Goal: Manage account settings

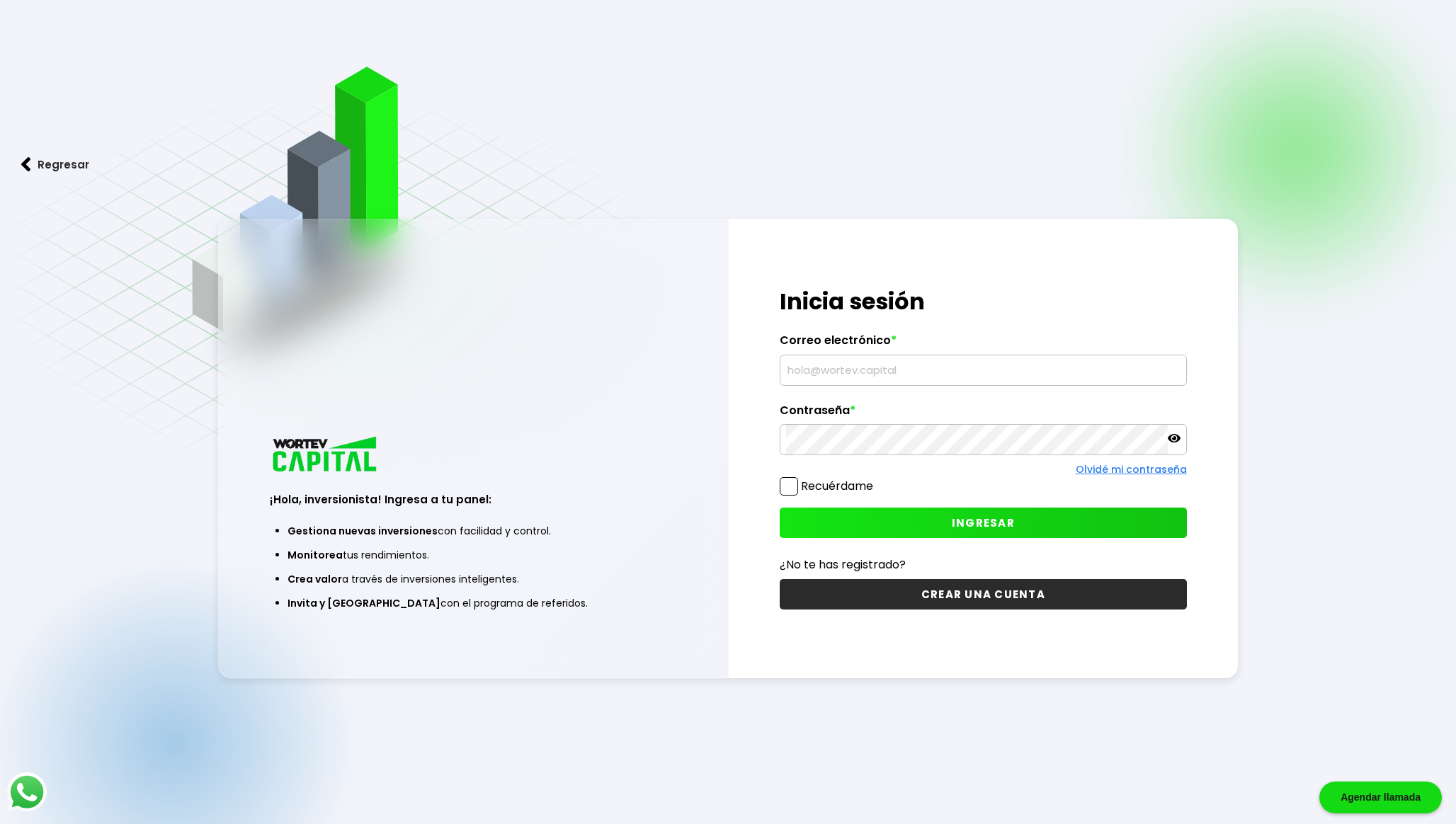
type input "[EMAIL_ADDRESS][DOMAIN_NAME]"
click at [844, 531] on button "INGRESAR" at bounding box center [982, 522] width 407 height 31
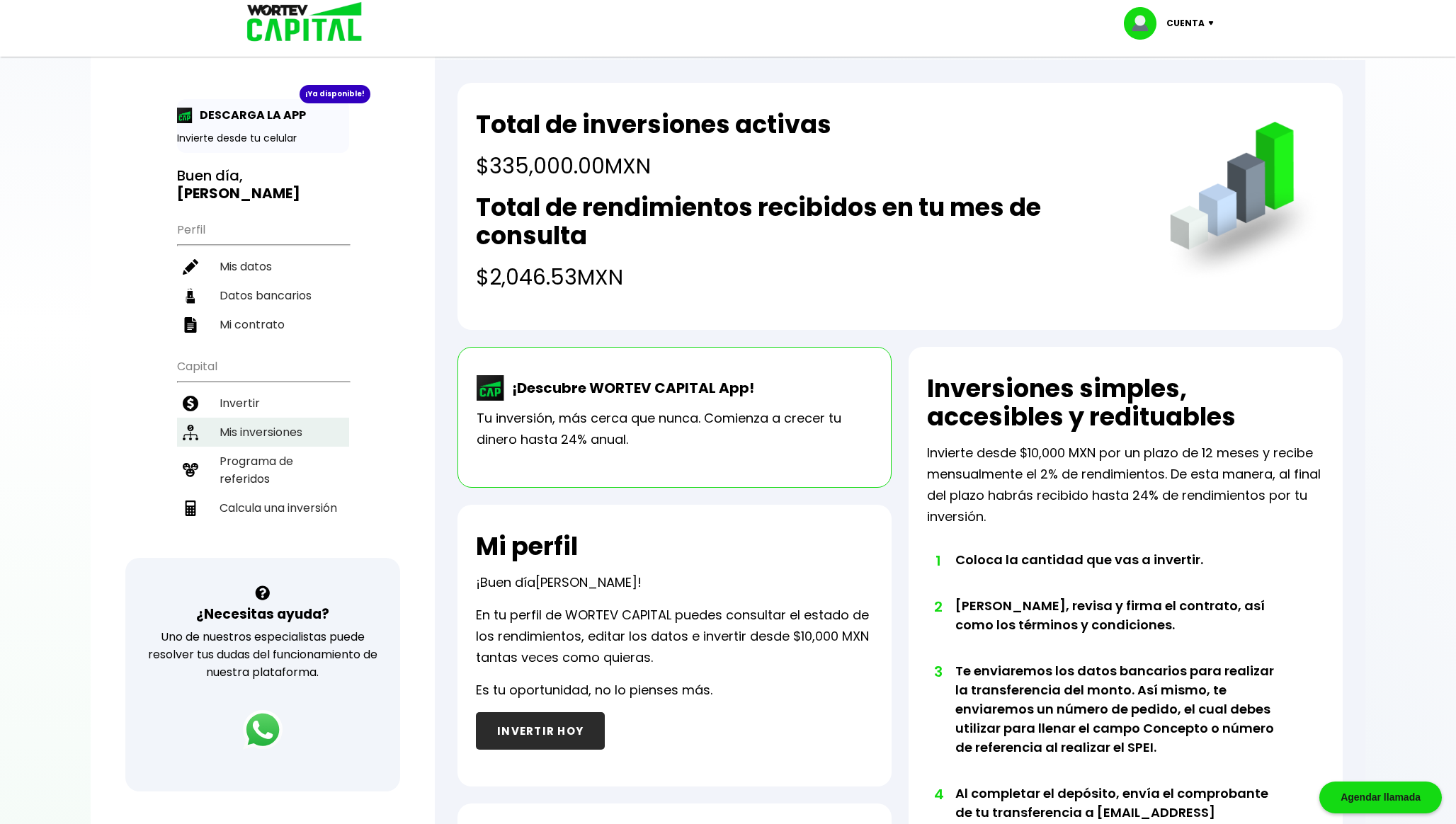
click at [302, 433] on li "Mis inversiones" at bounding box center [263, 432] width 172 height 29
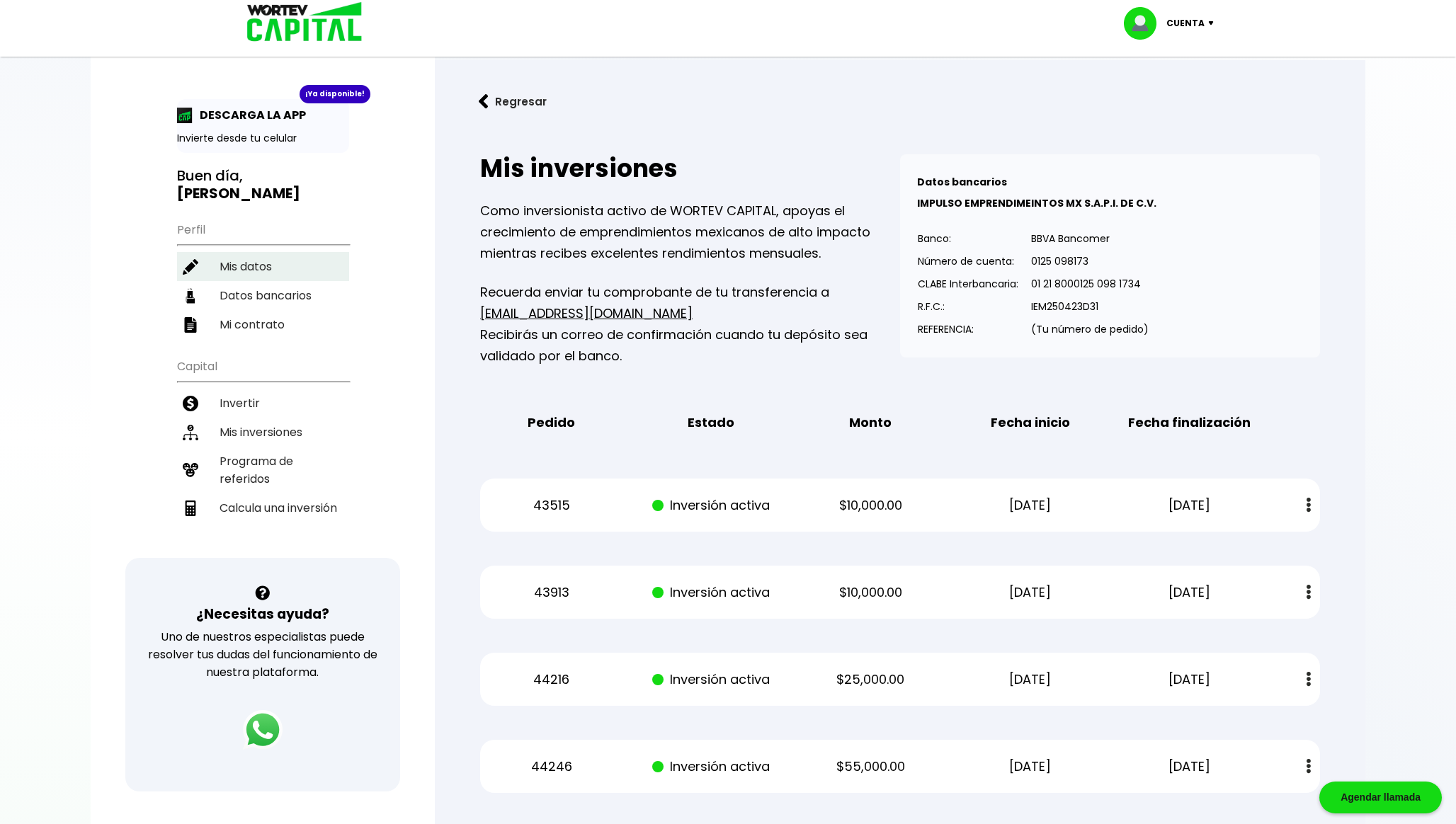
click at [268, 264] on li "Mis datos" at bounding box center [263, 266] width 172 height 29
select select "Hombre"
select select "Posgrado"
select select "GR"
select select "Santander"
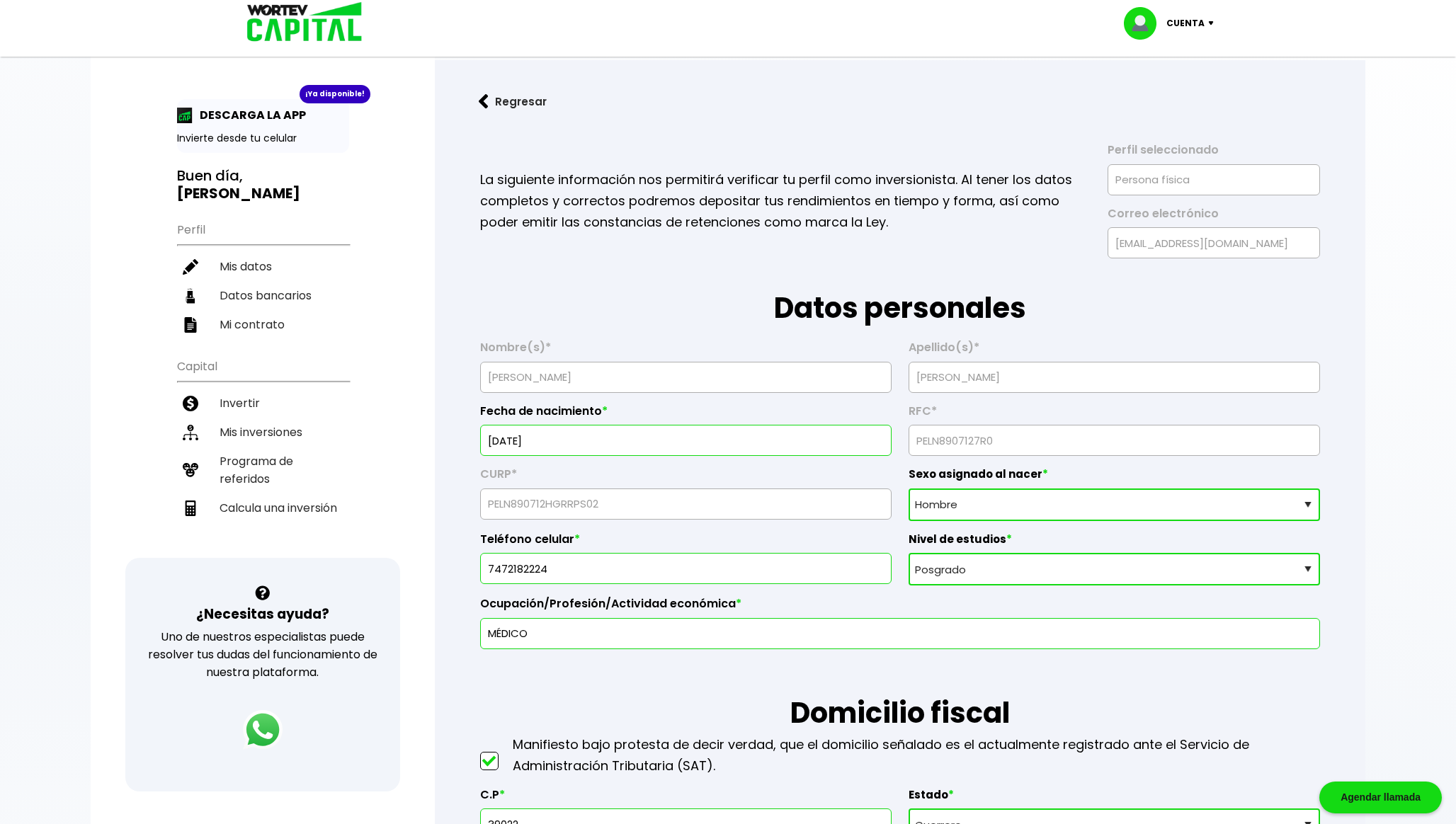
click at [528, 102] on button "Regresar" at bounding box center [512, 101] width 111 height 37
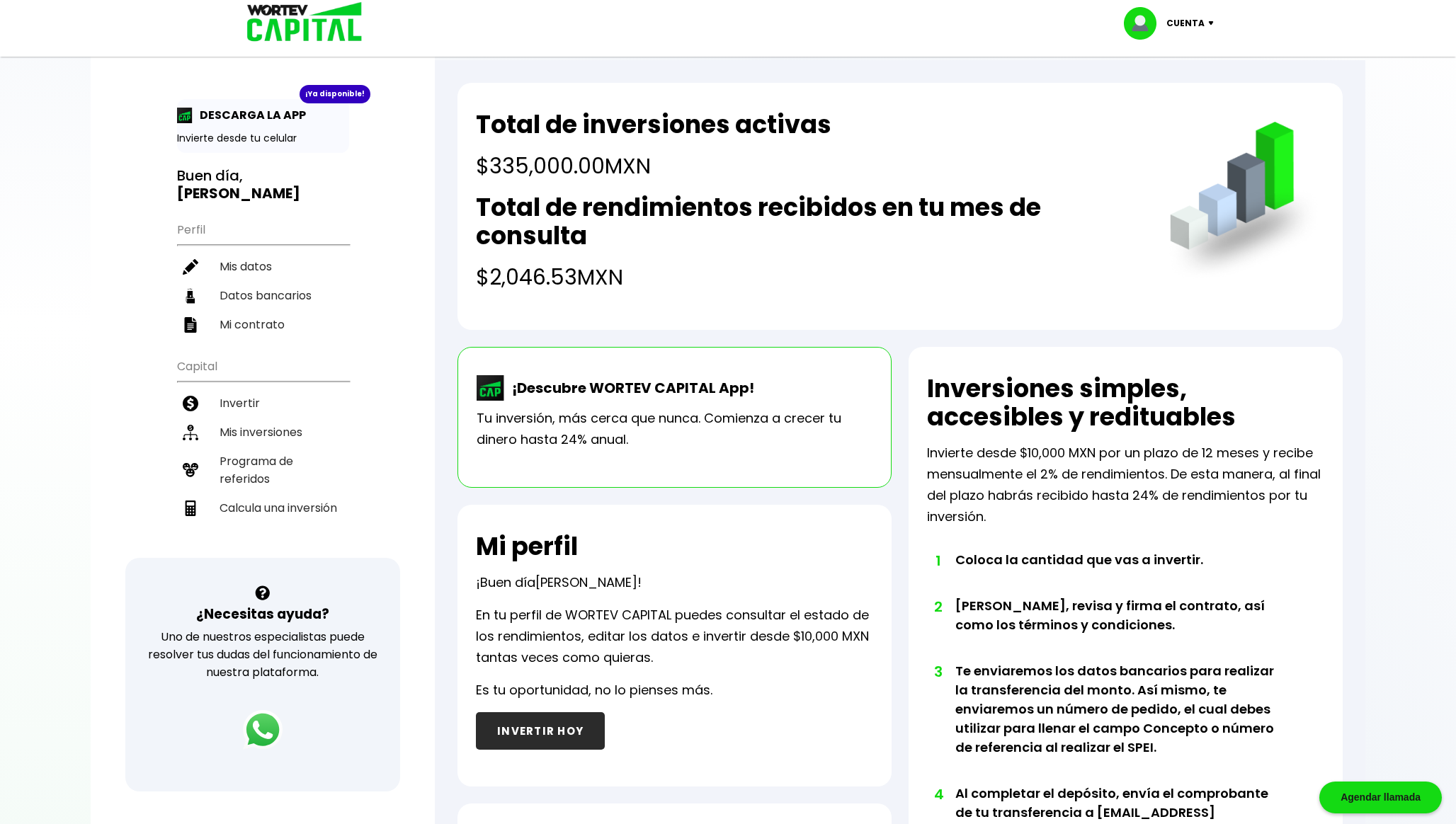
scroll to position [475, 0]
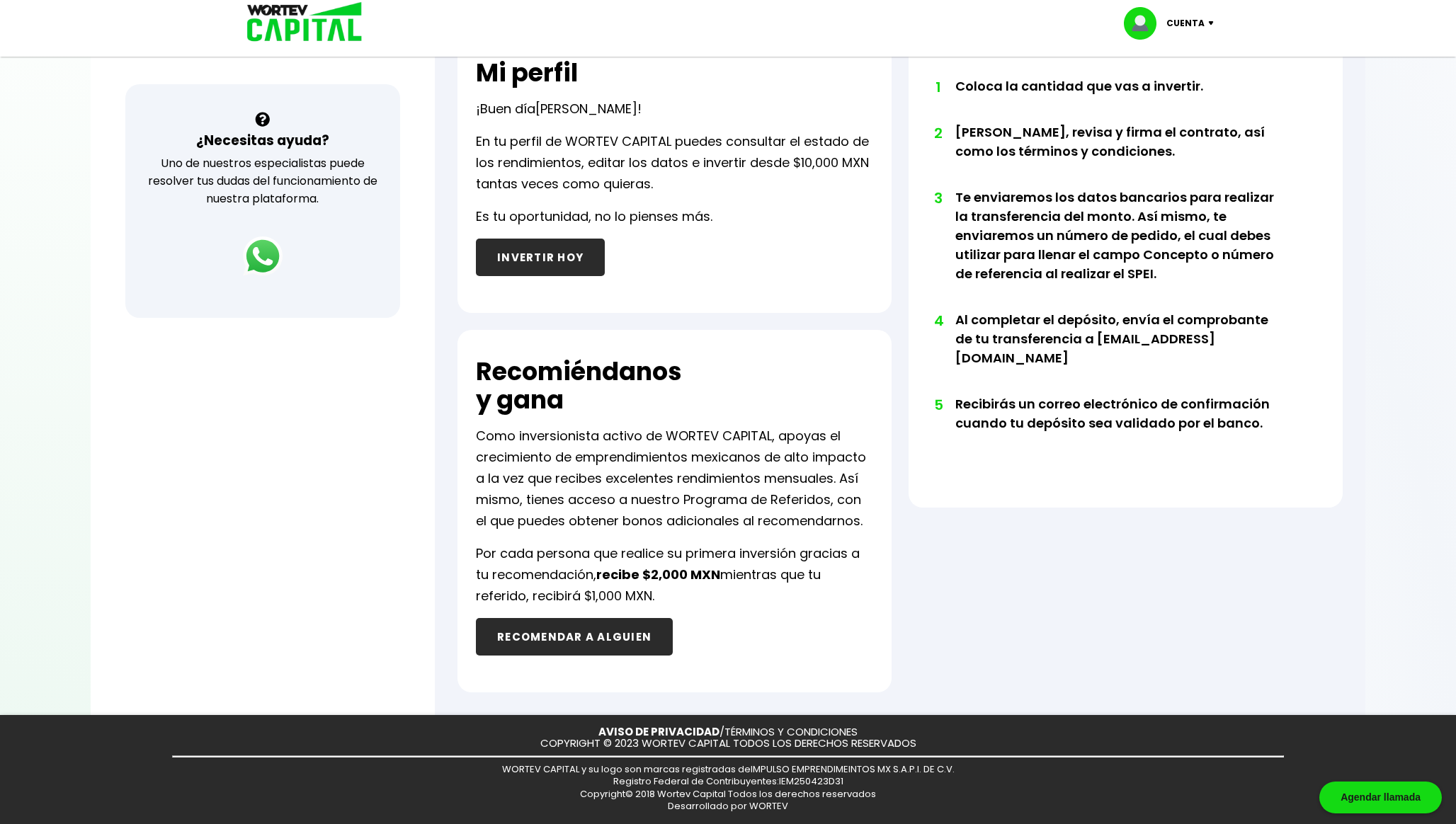
click at [527, 371] on h2 "Recomiéndanos y [GEOGRAPHIC_DATA]" at bounding box center [578, 385] width 206 height 57
click at [527, 410] on h2 "Recomiéndanos y [GEOGRAPHIC_DATA]" at bounding box center [578, 385] width 206 height 57
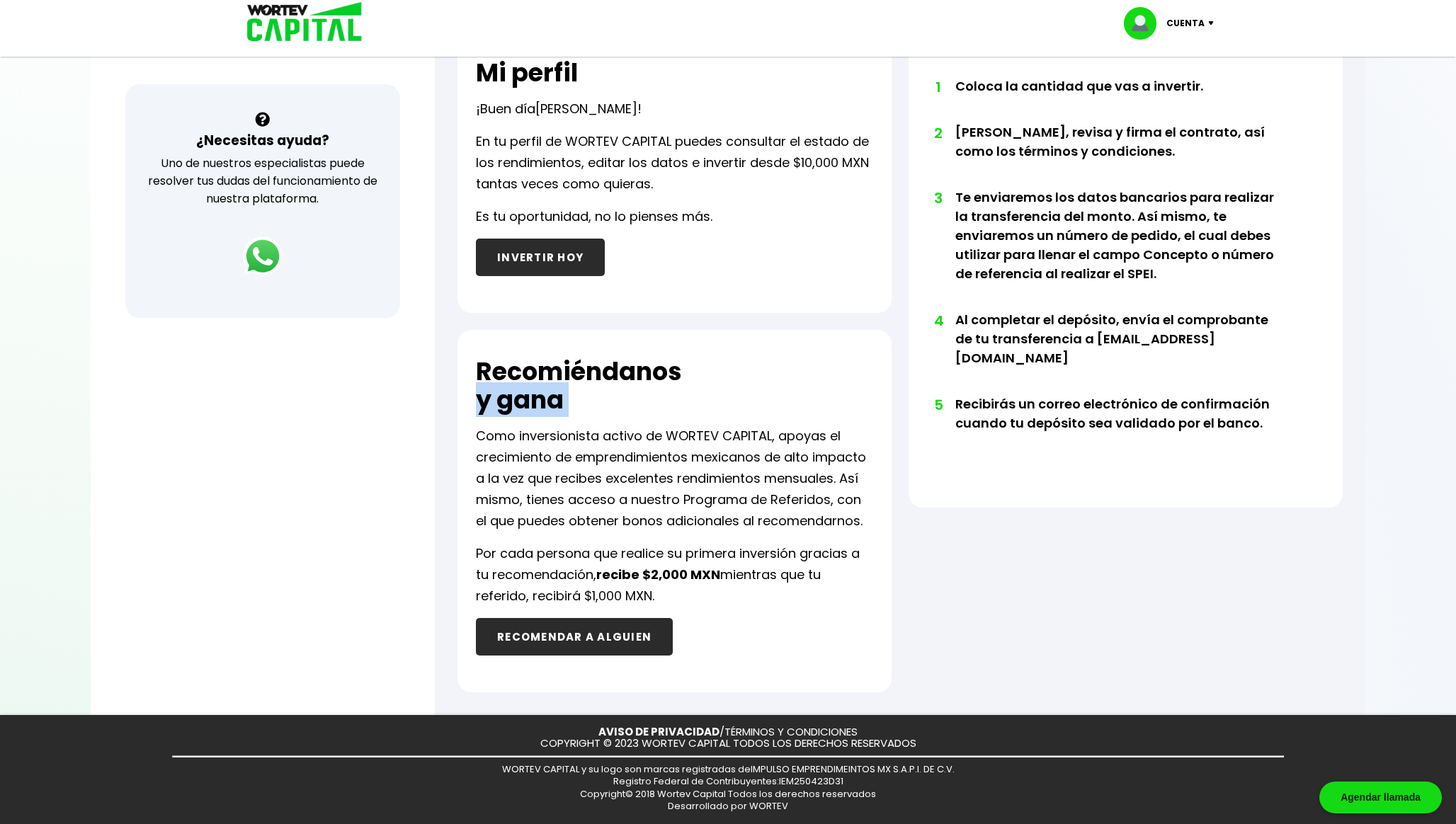
click at [527, 410] on h2 "Recomiéndanos y [GEOGRAPHIC_DATA]" at bounding box center [578, 385] width 206 height 57
click at [600, 594] on p "Por cada persona que realice su primera inversión gracias a tu recomendación, r…" at bounding box center [674, 574] width 398 height 63
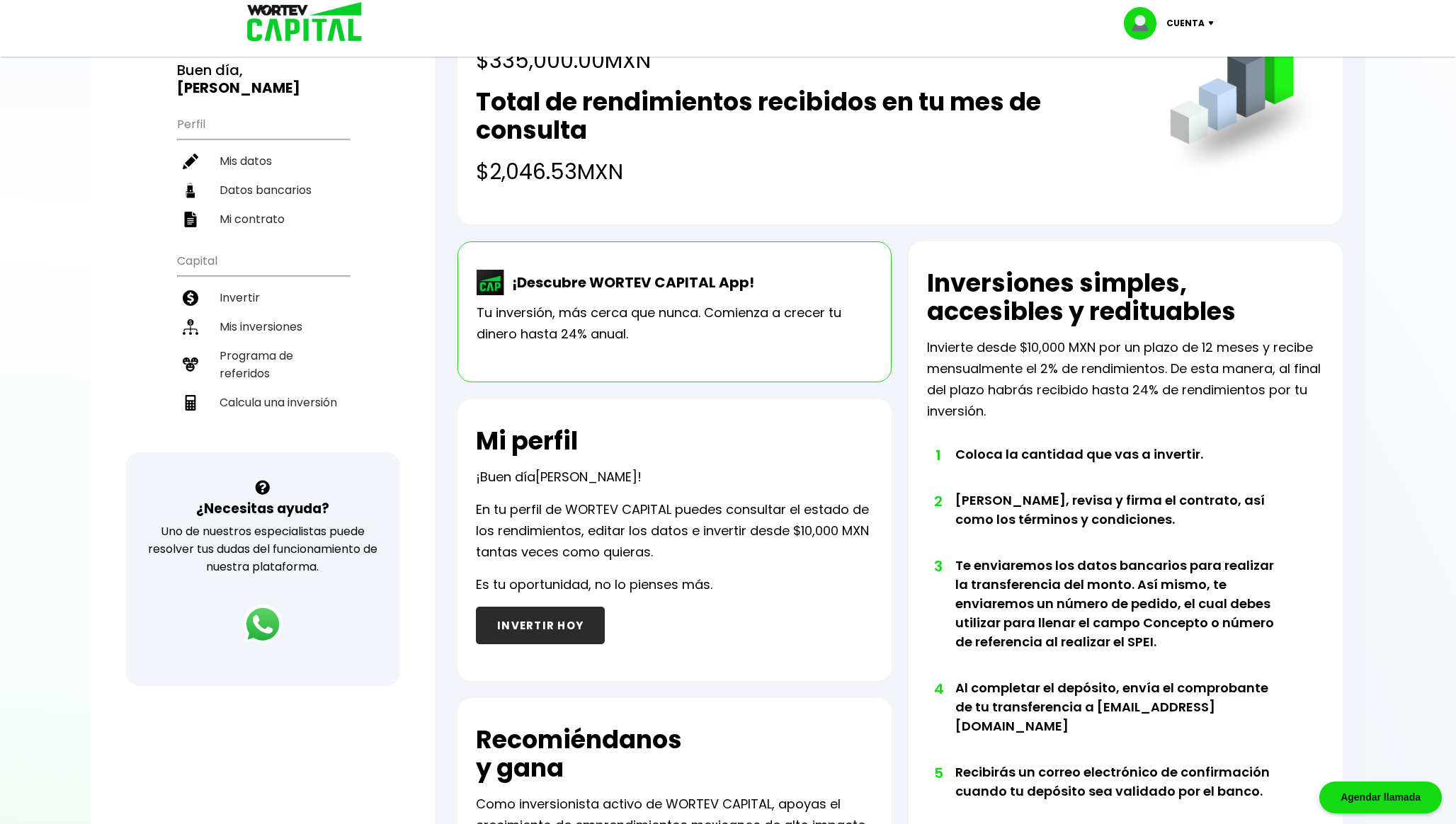
scroll to position [0, 0]
